Goal: Transaction & Acquisition: Purchase product/service

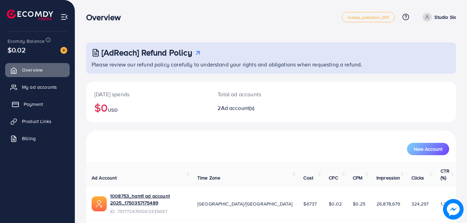
click at [34, 110] on link "Payment" at bounding box center [37, 104] width 64 height 14
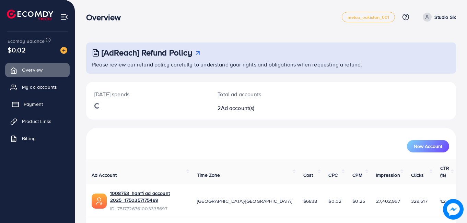
click at [40, 104] on span "Payment" at bounding box center [33, 104] width 19 height 7
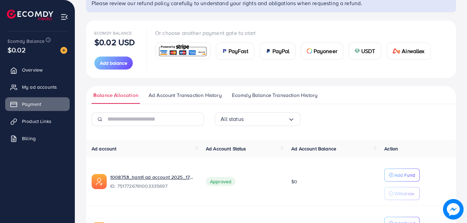
scroll to position [62, 0]
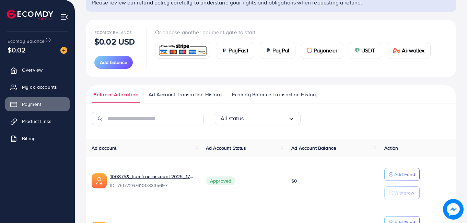
click at [367, 49] on span "USDT" at bounding box center [368, 50] width 14 height 8
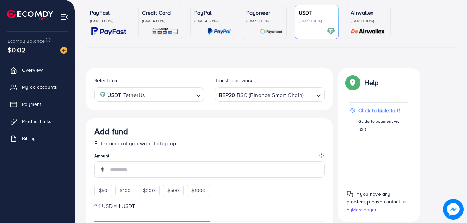
scroll to position [120, 0]
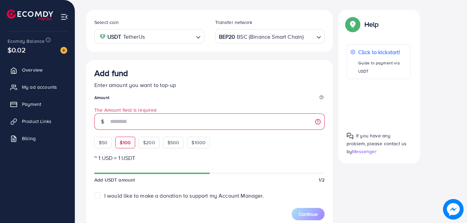
click at [121, 133] on div "$50 $100 $200 $500 $1000" at bounding box center [164, 140] width 141 height 15
click at [121, 140] on span "$100" at bounding box center [125, 142] width 11 height 7
type input "***"
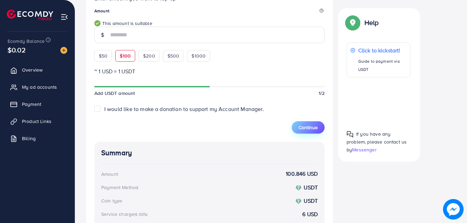
scroll to position [208, 0]
click at [312, 129] on span "Continue" at bounding box center [307, 127] width 19 height 7
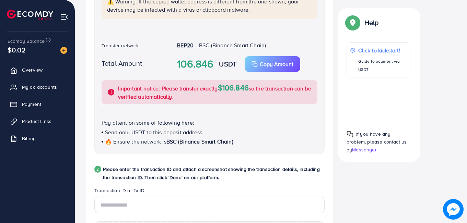
scroll to position [192, 0]
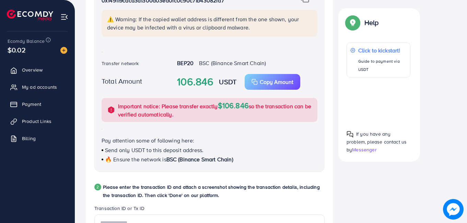
drag, startPoint x: 261, startPoint y: 83, endPoint x: 277, endPoint y: 145, distance: 64.3
click at [277, 145] on div "USDT Wallet address 0x149119caca3a1300d03ea0fc0c90c71b43082fa7 ⚠️ Warning: If t…" at bounding box center [209, 76] width 230 height 192
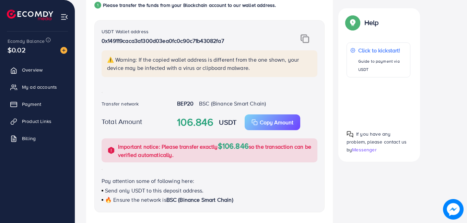
scroll to position [122, 0]
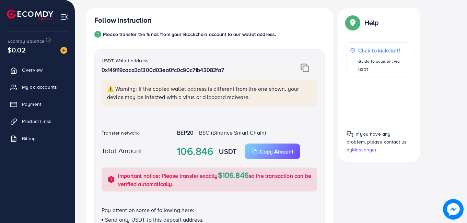
click at [305, 68] on img at bounding box center [305, 67] width 9 height 9
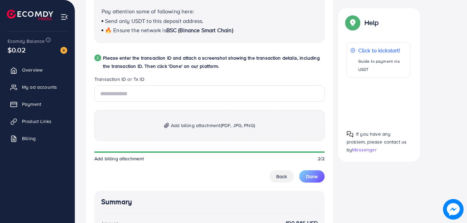
scroll to position [322, 0]
click at [212, 128] on span "Add billing attachment (PDF, JPG, PNG)" at bounding box center [213, 125] width 84 height 8
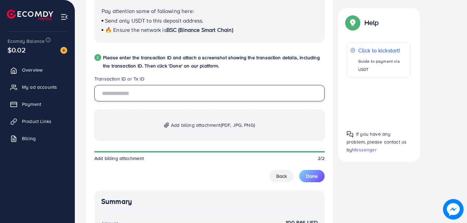
click at [148, 96] on input "text" at bounding box center [209, 93] width 230 height 16
paste input "**********"
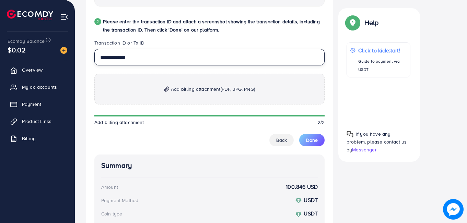
scroll to position [358, 0]
type input "**********"
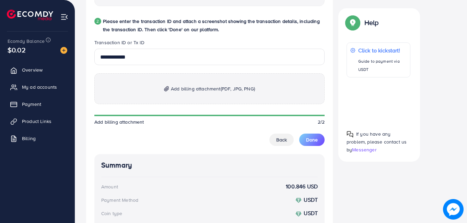
click at [189, 86] on span "Add billing attachment (PDF, JPG, PNG)" at bounding box center [213, 89] width 84 height 8
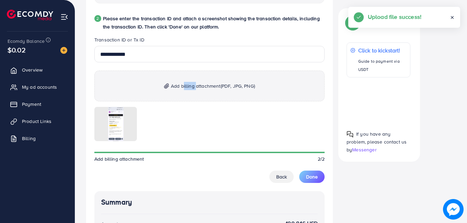
scroll to position [361, 0]
click at [311, 177] on span "Done" at bounding box center [312, 177] width 12 height 7
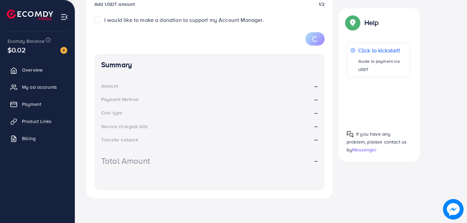
scroll to position [120, 0]
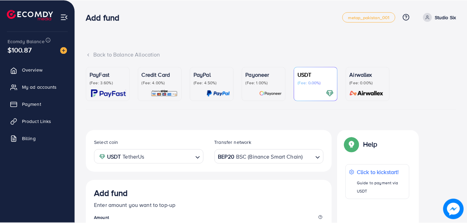
scroll to position [120, 0]
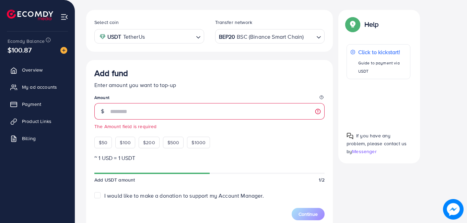
click at [34, 104] on span "Payment" at bounding box center [31, 104] width 19 height 7
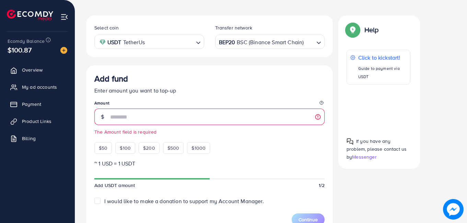
scroll to position [126, 0]
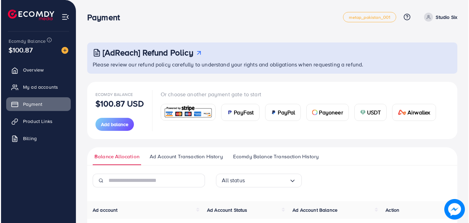
scroll to position [121, 0]
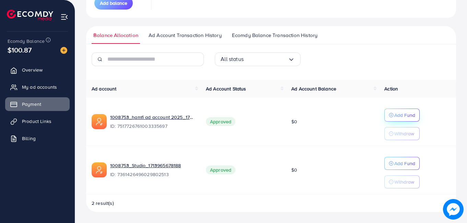
click at [399, 116] on p "Add Fund" at bounding box center [404, 115] width 21 height 8
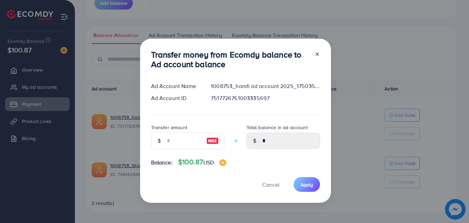
click at [207, 140] on img at bounding box center [212, 141] width 12 height 8
type input "***"
type input "******"
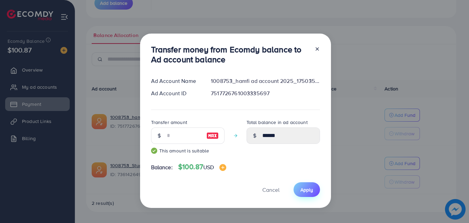
click at [309, 196] on button "Apply" at bounding box center [306, 189] width 26 height 15
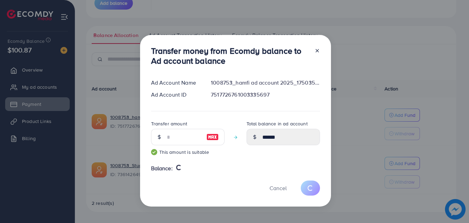
type input "*"
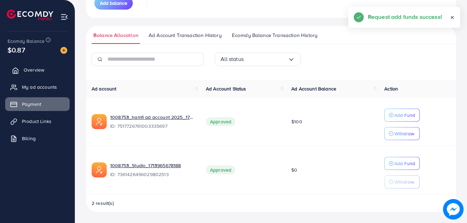
click at [19, 67] on link "Overview" at bounding box center [37, 70] width 64 height 14
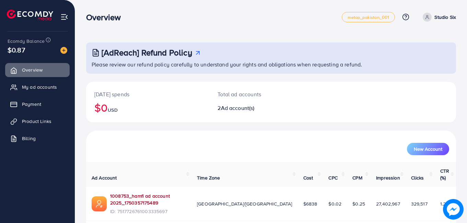
click at [167, 193] on link "1008753_hamfi ad account 2025_1750357175489" at bounding box center [148, 200] width 76 height 14
